Goal: Task Accomplishment & Management: Use online tool/utility

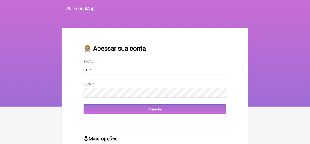
type input "[EMAIL_ADDRESS][DOMAIN_NAME]"
click at [169, 120] on div "👩🏼‍⚕️ Acessar sua conta Email drsimplicio@terra.com.br Senha Conectar" at bounding box center [155, 79] width 160 height 87
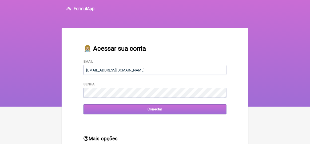
click at [155, 107] on input "Conectar" at bounding box center [154, 109] width 143 height 10
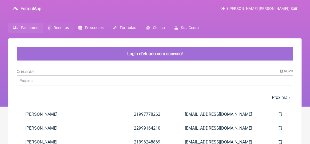
click at [57, 27] on span "Receitas" at bounding box center [61, 28] width 15 height 5
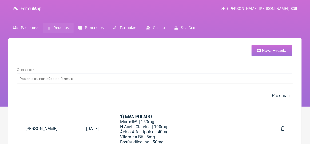
click at [274, 50] on span "Nova Receita" at bounding box center [274, 50] width 25 height 5
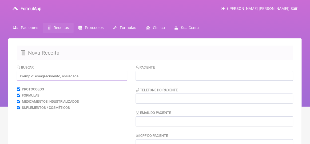
click at [34, 76] on input "text" at bounding box center [72, 76] width 110 height 10
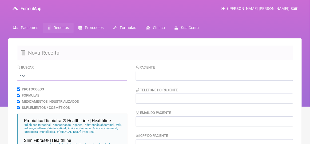
scroll to position [27, 0]
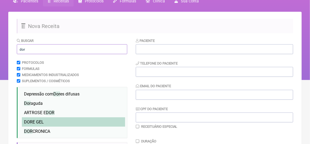
type input "dor"
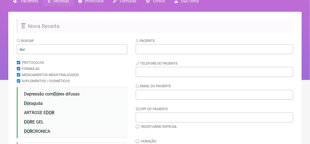
drag, startPoint x: 39, startPoint y: 123, endPoint x: 156, endPoint y: 112, distance: 116.8
click at [42, 123] on span "DOR E GEL" at bounding box center [34, 121] width 20 height 5
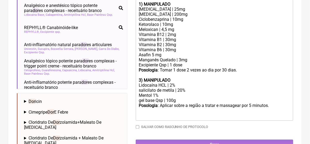
scroll to position [213, 0]
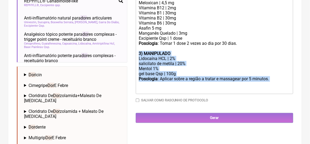
drag, startPoint x: 138, startPoint y: 59, endPoint x: 142, endPoint y: 90, distance: 31.2
click at [142, 90] on trix-editor "1) MANIPULADO [MEDICAL_DATA] | 25mg [MEDICAL_DATA] | 200mg Ciclobenzaprina | 10…" at bounding box center [214, 33] width 157 height 121
type trix-editor "<div><strong>1) MANIPULADO</strong></div><div>[MEDICAL_DATA] | 25mg</div><div>[…"
copy trix-editor "3) MANIPULADO Lidocaína HCL | 2% salicilato de metila | 20% Mentol 1% gel base …"
